Goal: Use online tool/utility: Utilize a website feature to perform a specific function

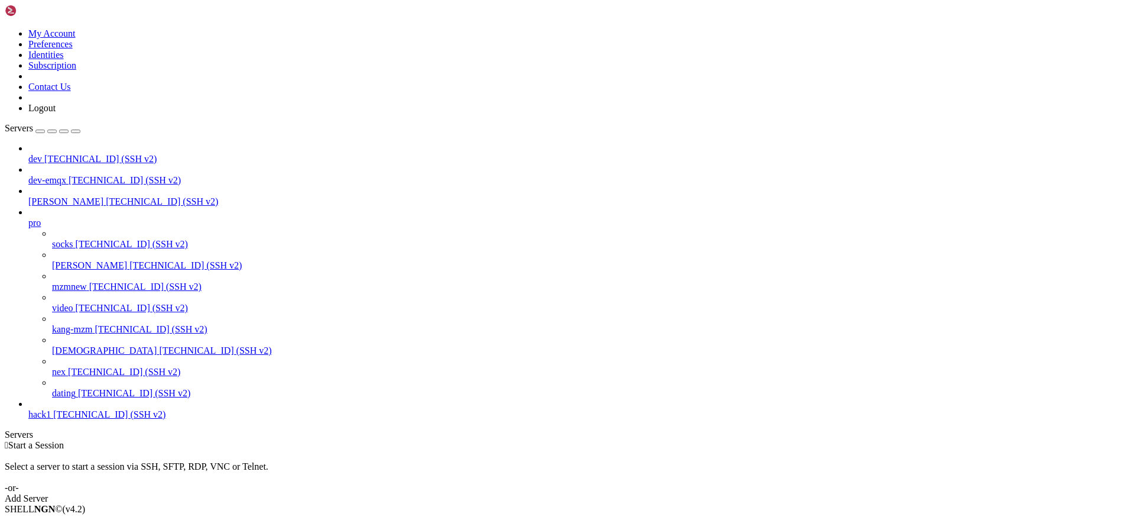
click at [159, 355] on span "[TECHNICAL_ID] (SSH v2)" at bounding box center [215, 350] width 112 height 10
type input "/root"
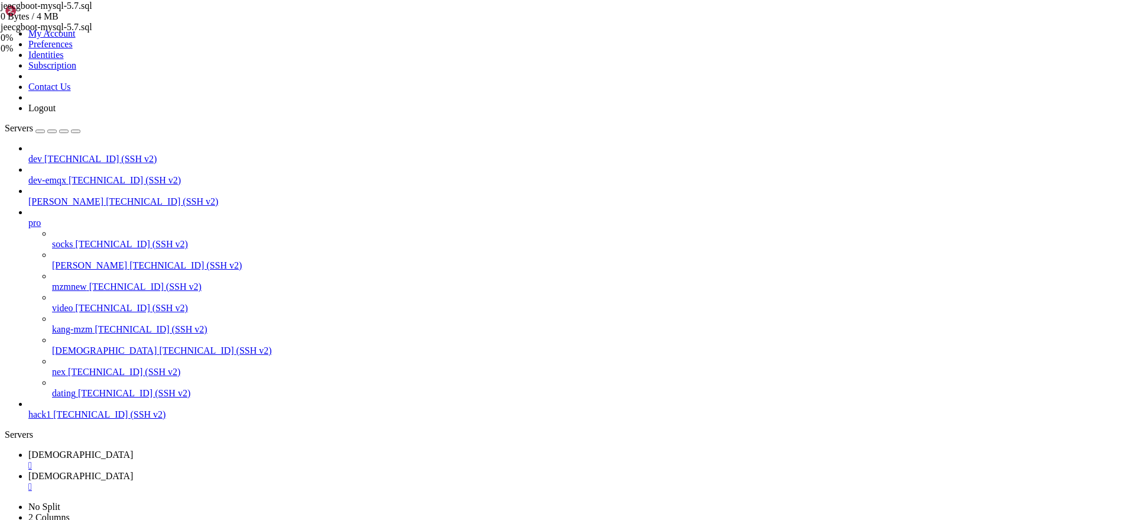
click at [1096, 237] on div "jeecgboot-mysql-5.7.sql 0 Bytes / 4 MB jeecgboot-mysql-5.7.sql 0% 0 %" at bounding box center [567, 260] width 1135 height 520
click at [1050, 247] on div "jeecgboot-mysql-5.7.sql 4 MB Complete" at bounding box center [567, 260] width 1135 height 520
click at [168, 449] on link "vedio-rss " at bounding box center [579, 459] width 1102 height 21
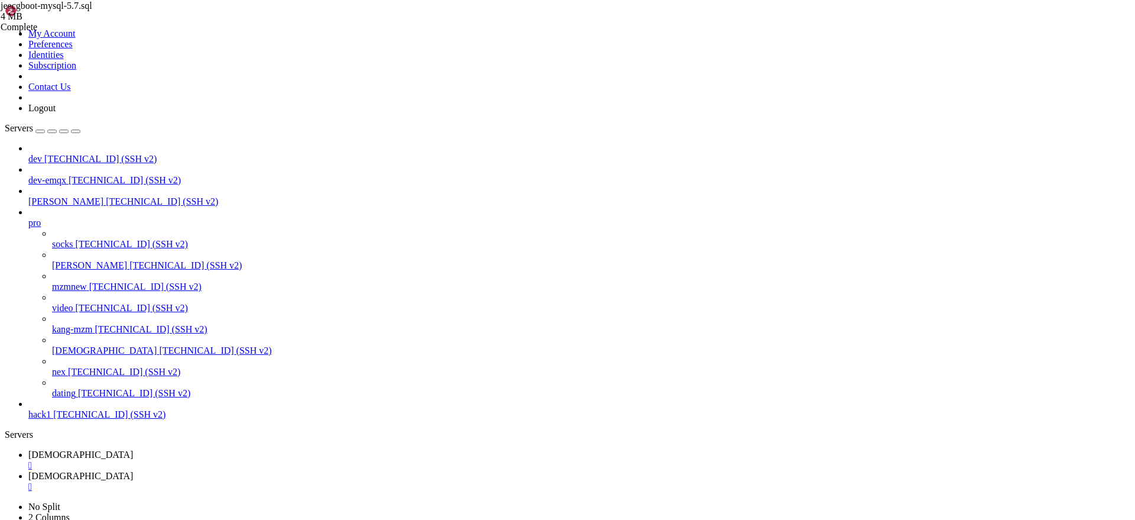
click at [133, 471] on span "[DEMOGRAPHIC_DATA]" at bounding box center [80, 476] width 105 height 10
click at [133, 449] on span "[DEMOGRAPHIC_DATA]" at bounding box center [80, 454] width 105 height 10
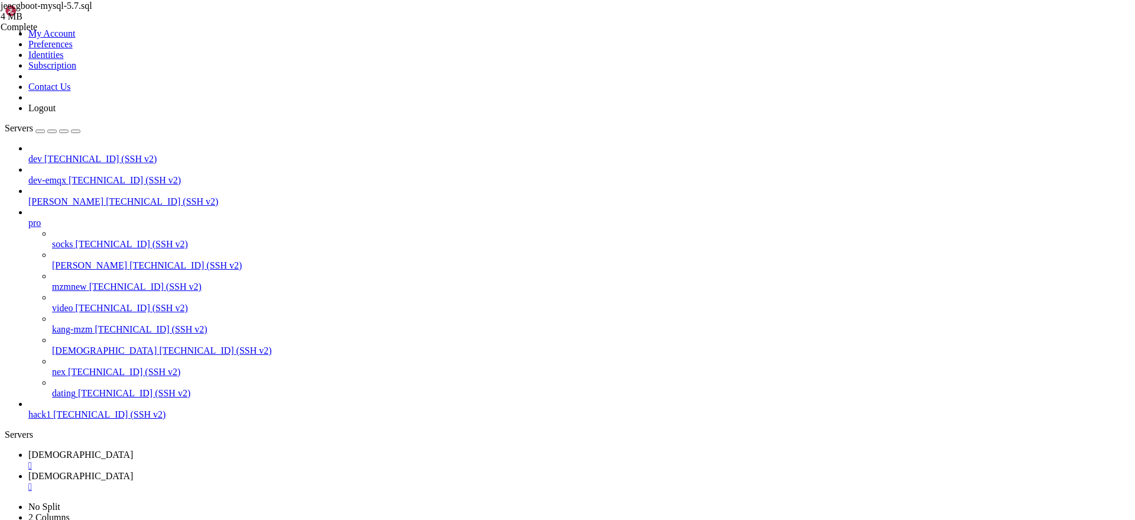
scroll to position [9, 0]
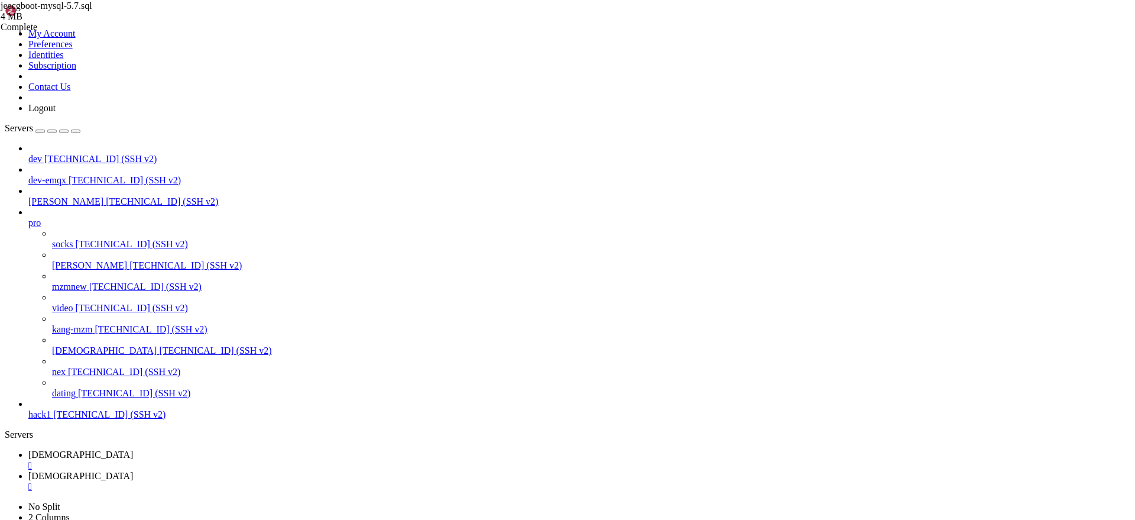
scroll to position [258, 0]
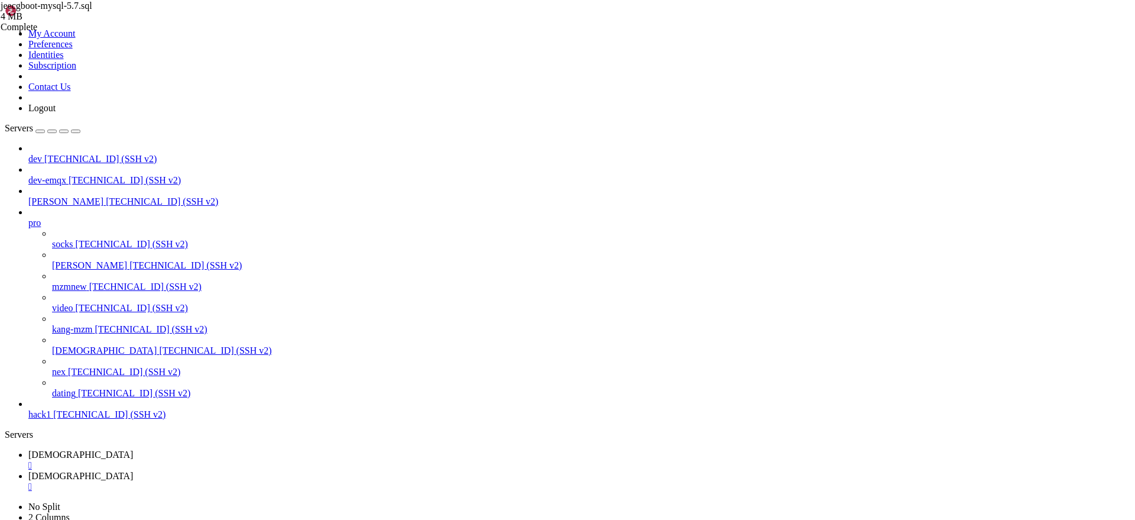
copy x-row "source_db"
drag, startPoint x: 166, startPoint y: 1013, endPoint x: 166, endPoint y: 993, distance: 19.5
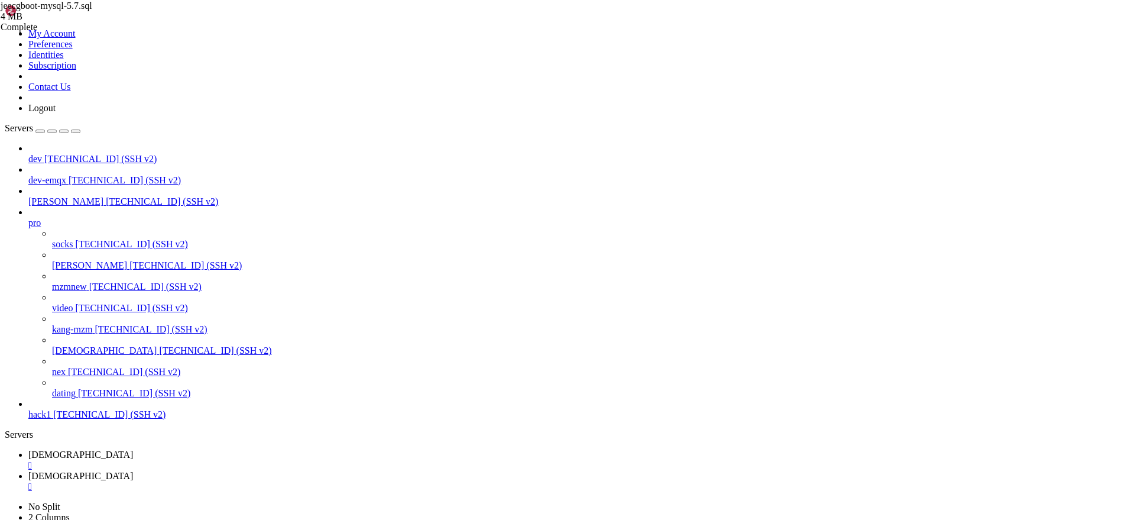
copy x-row "migrator"
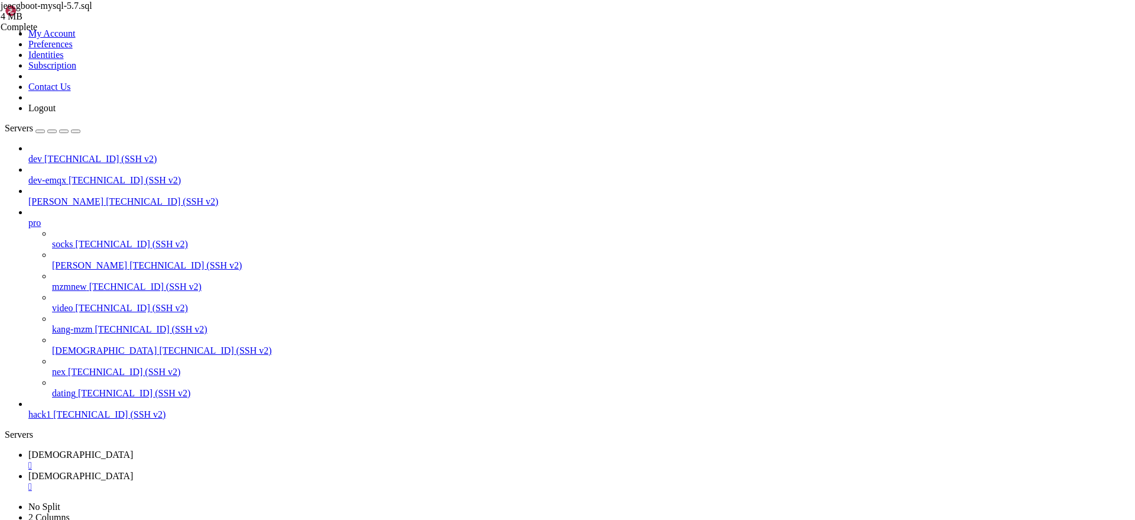
copy x-row "rootpass"
drag, startPoint x: 120, startPoint y: 1004, endPoint x: 190, endPoint y: 1006, distance: 70.4
drag, startPoint x: 120, startPoint y: 1004, endPoint x: 176, endPoint y: 1005, distance: 55.6
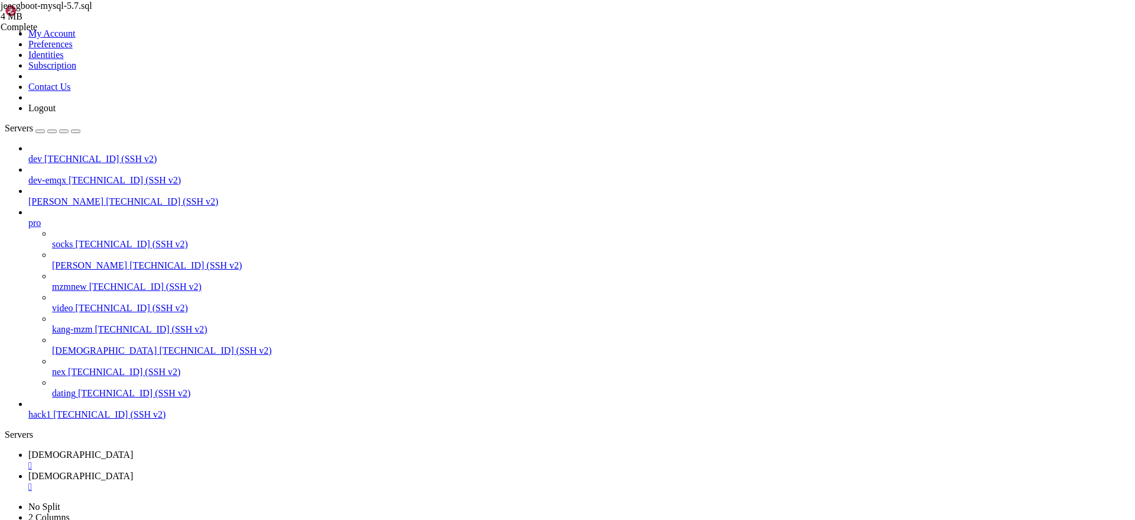
copy x-row "StrongPass!"
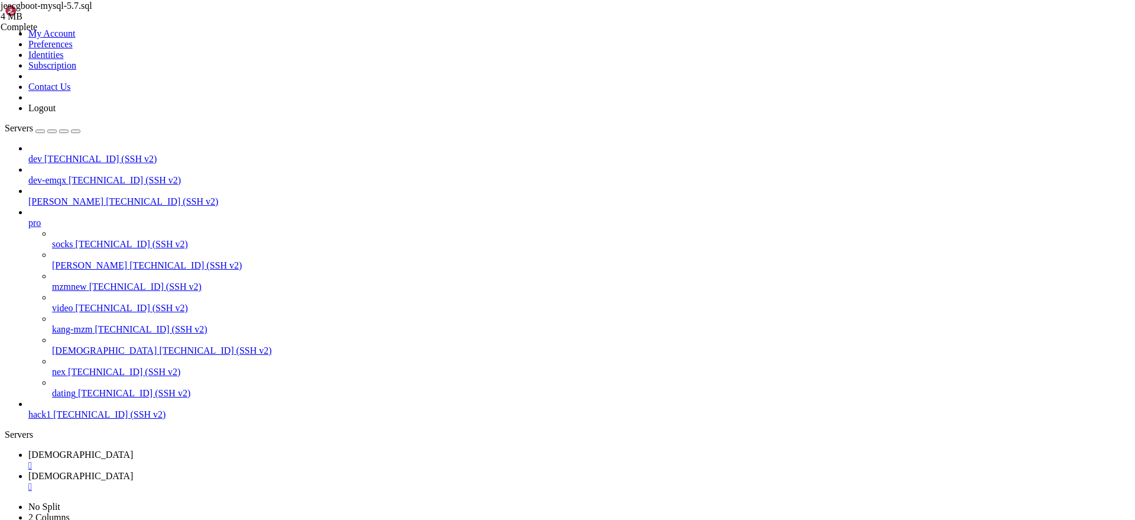
copy x-row "postgres"
copy x-row "pgpass"
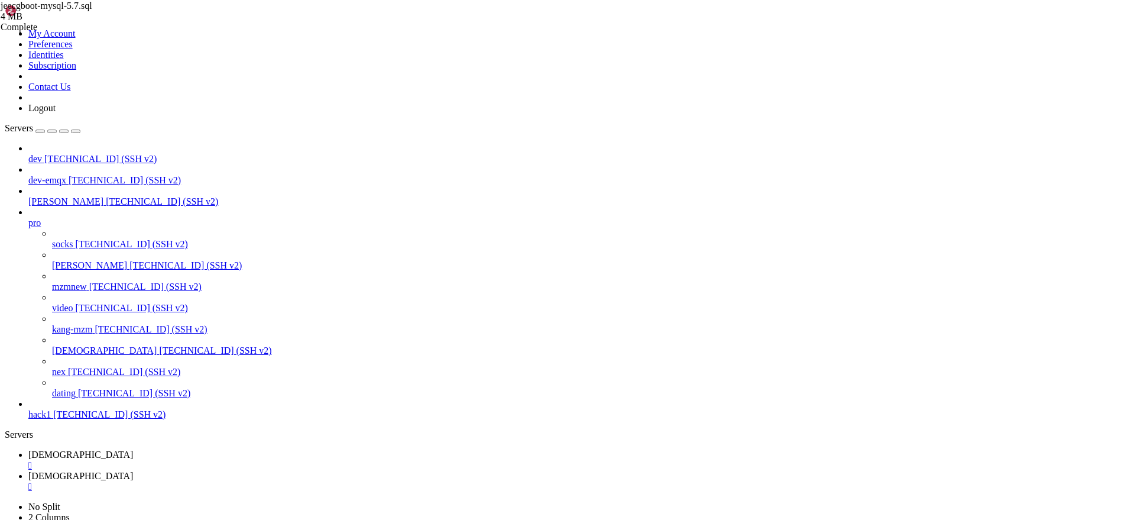
scroll to position [124, 0]
copy x-row "rootpass"
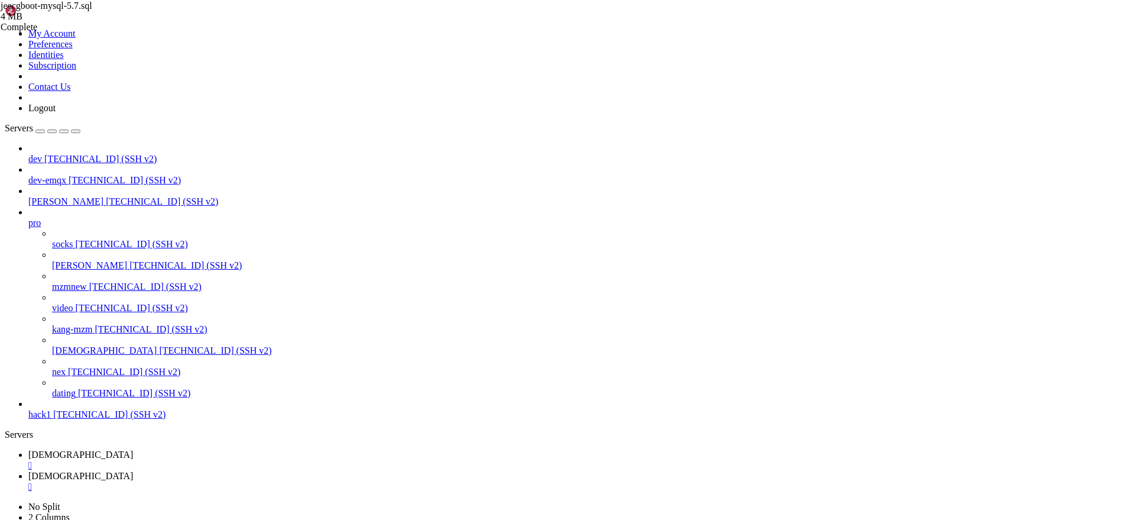
drag, startPoint x: 145, startPoint y: 894, endPoint x: 258, endPoint y: 894, distance: 113.5
copy x-row "jeecgboot-mysql-5.7.sql"
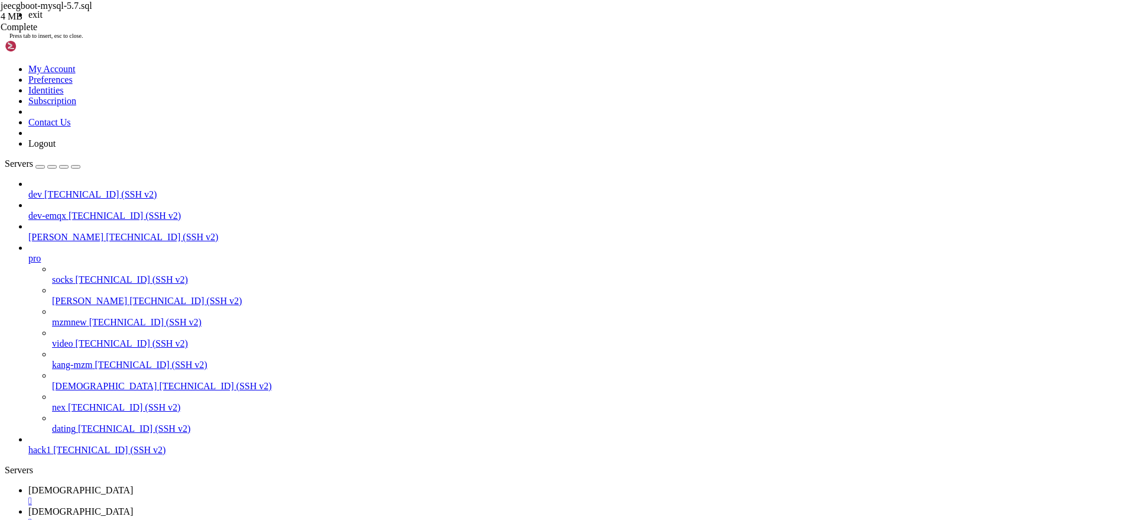
scroll to position [122751, 0]
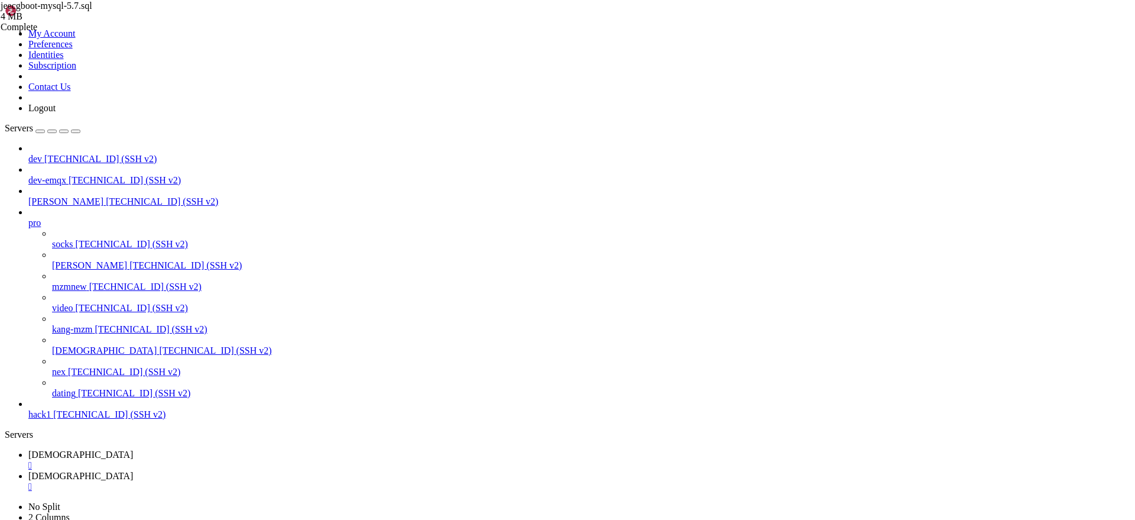
scroll to position [248246, 0]
drag, startPoint x: 379, startPoint y: 1102, endPoint x: 25, endPoint y: 932, distance: 392.4
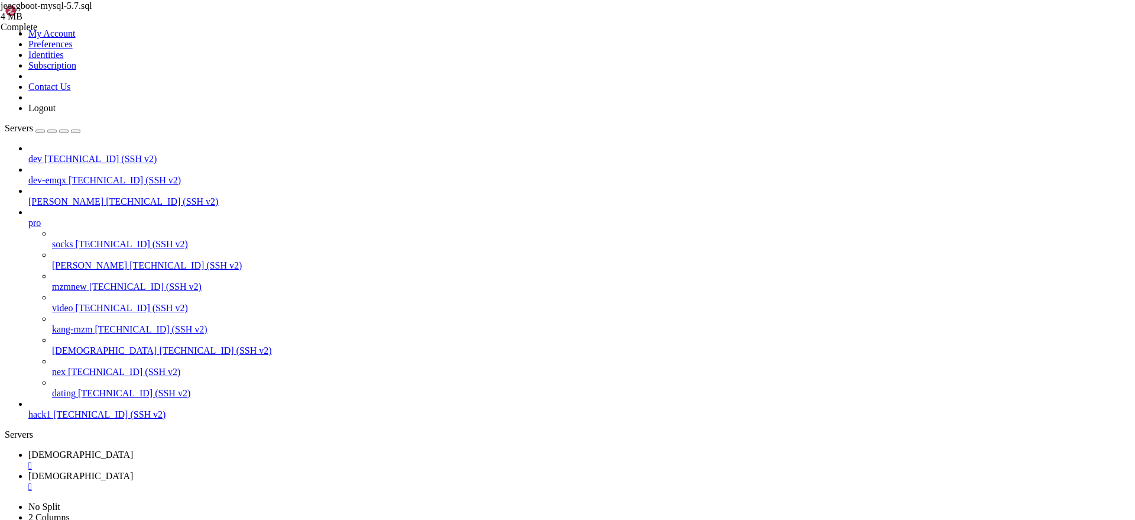
drag, startPoint x: 640, startPoint y: 187, endPoint x: 601, endPoint y: 148, distance: 55.2
drag, startPoint x: 372, startPoint y: 1085, endPoint x: 9, endPoint y: 907, distance: 404.8
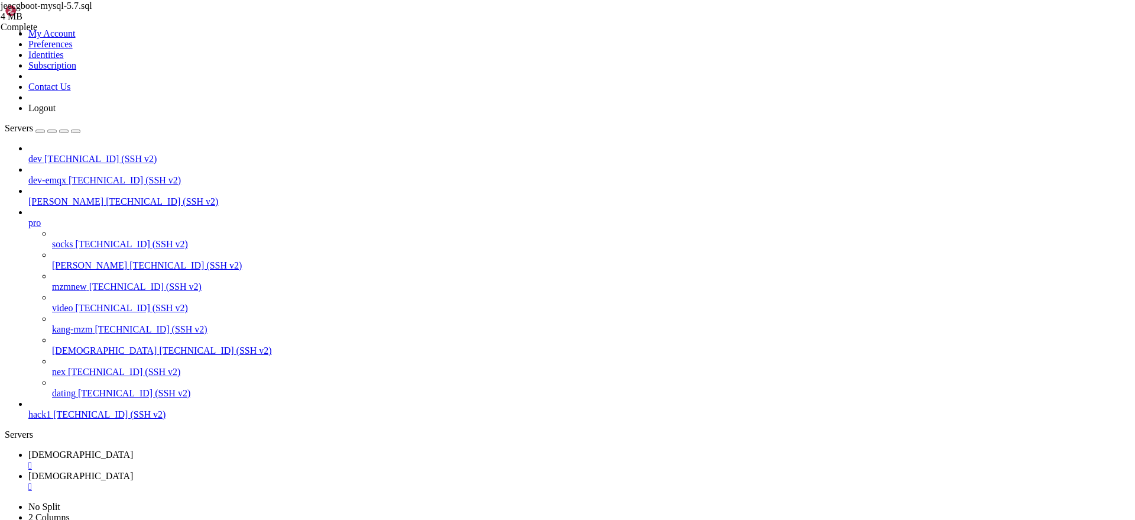
copy div "[DATE]T04:03:25.268010Z LOG report summary reset table name errors rows bytes t…"
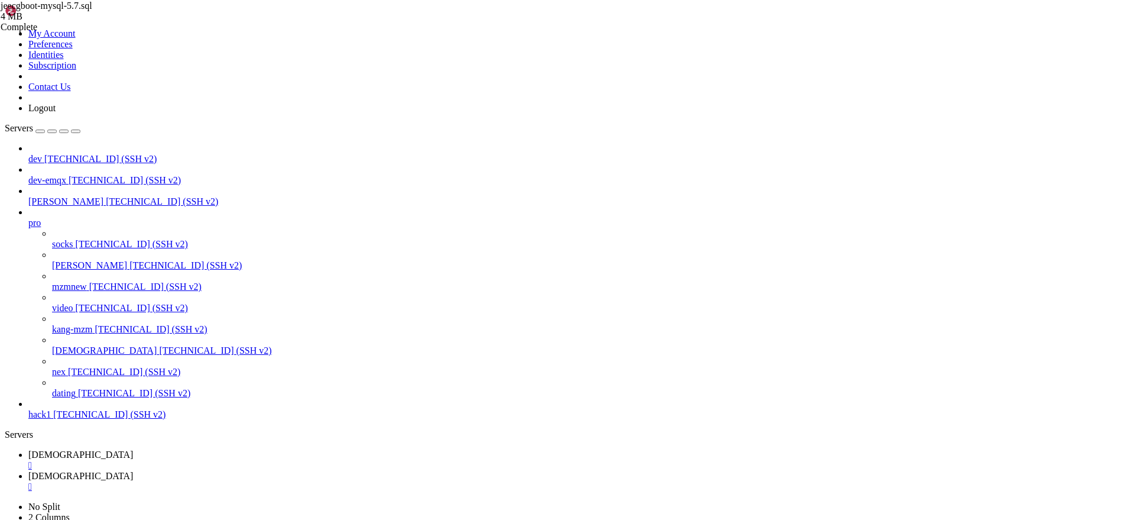
drag, startPoint x: 387, startPoint y: 1013, endPoint x: 11, endPoint y: 877, distance: 400.4
copy div "[DATE]T04:06:32.752028Z ERROR Database error 42601: syntax error at or near "("…"
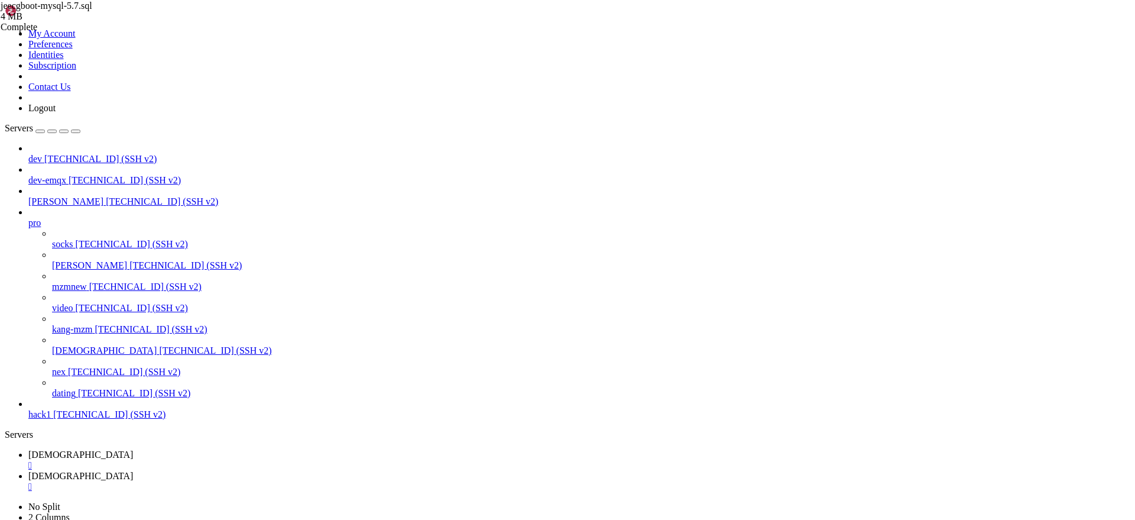
drag, startPoint x: 147, startPoint y: 875, endPoint x: 384, endPoint y: 1014, distance: 275.6
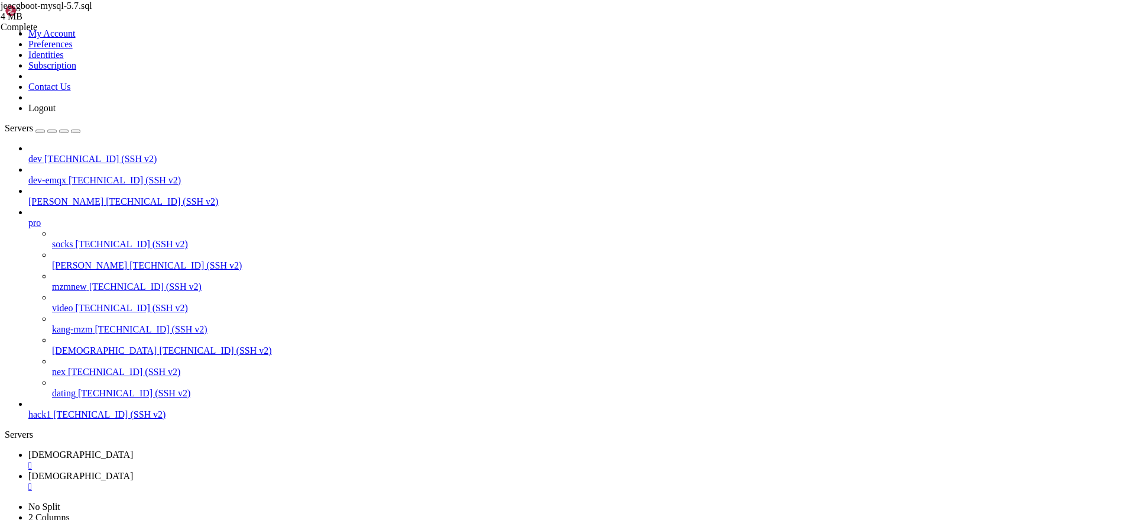
scroll to position [251283, 0]
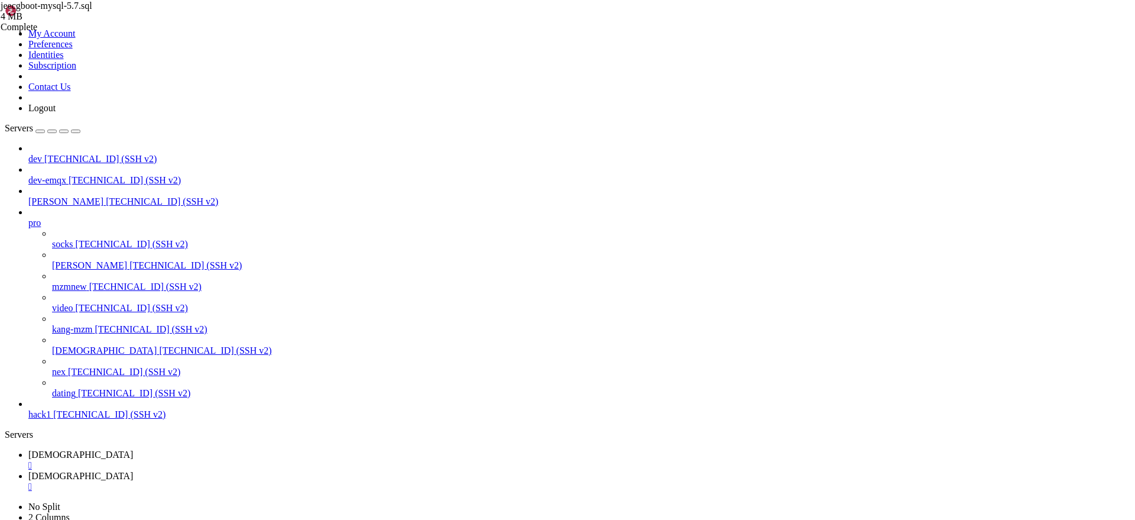
drag, startPoint x: 125, startPoint y: 856, endPoint x: 248, endPoint y: 858, distance: 123.0
drag, startPoint x: 181, startPoint y: 777, endPoint x: 299, endPoint y: 1072, distance: 317.8
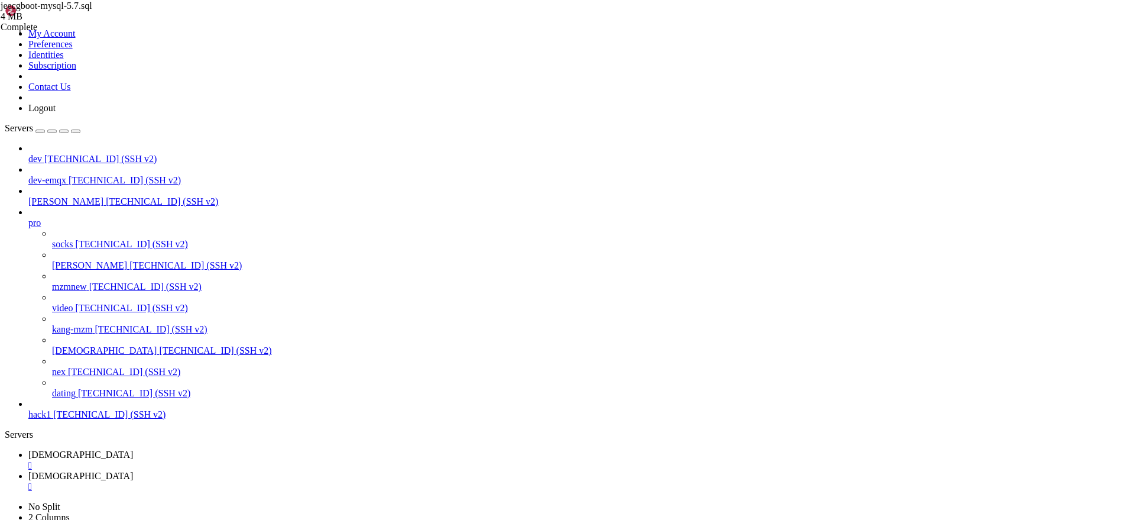
copy div "Database error 42601: syntax error at or near "(" QUERY: CREATE TABLE "jeecg-bo…"
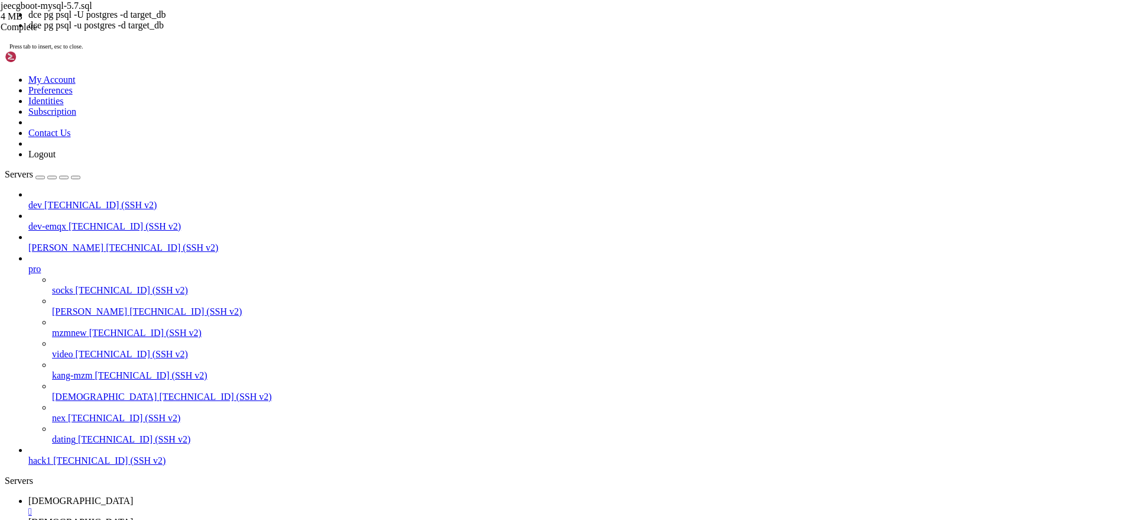
scroll to position [11, 2]
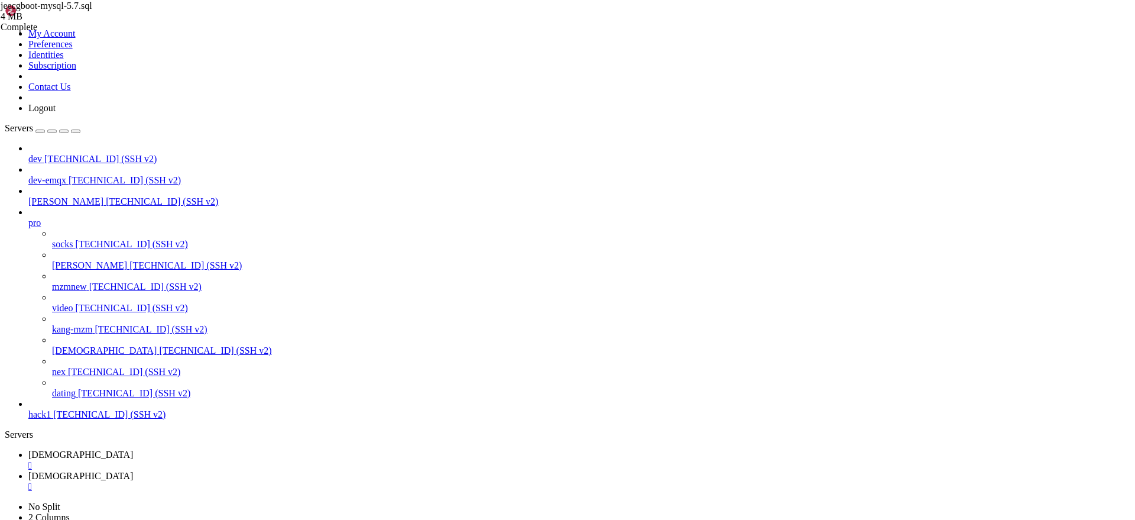
drag, startPoint x: 587, startPoint y: 899, endPoint x: 595, endPoint y: 900, distance: 8.5
